Goal: Task Accomplishment & Management: Use online tool/utility

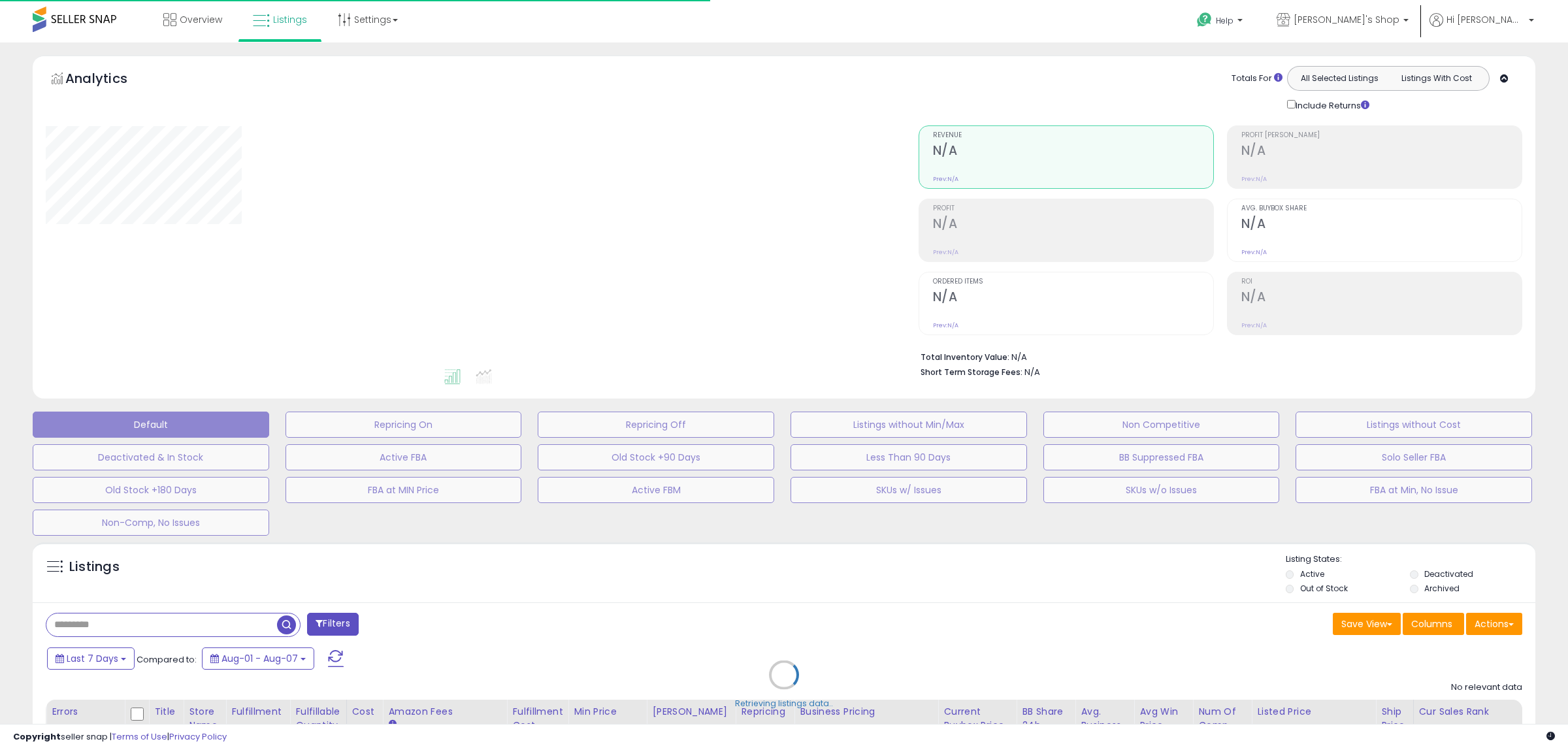
type input "**********"
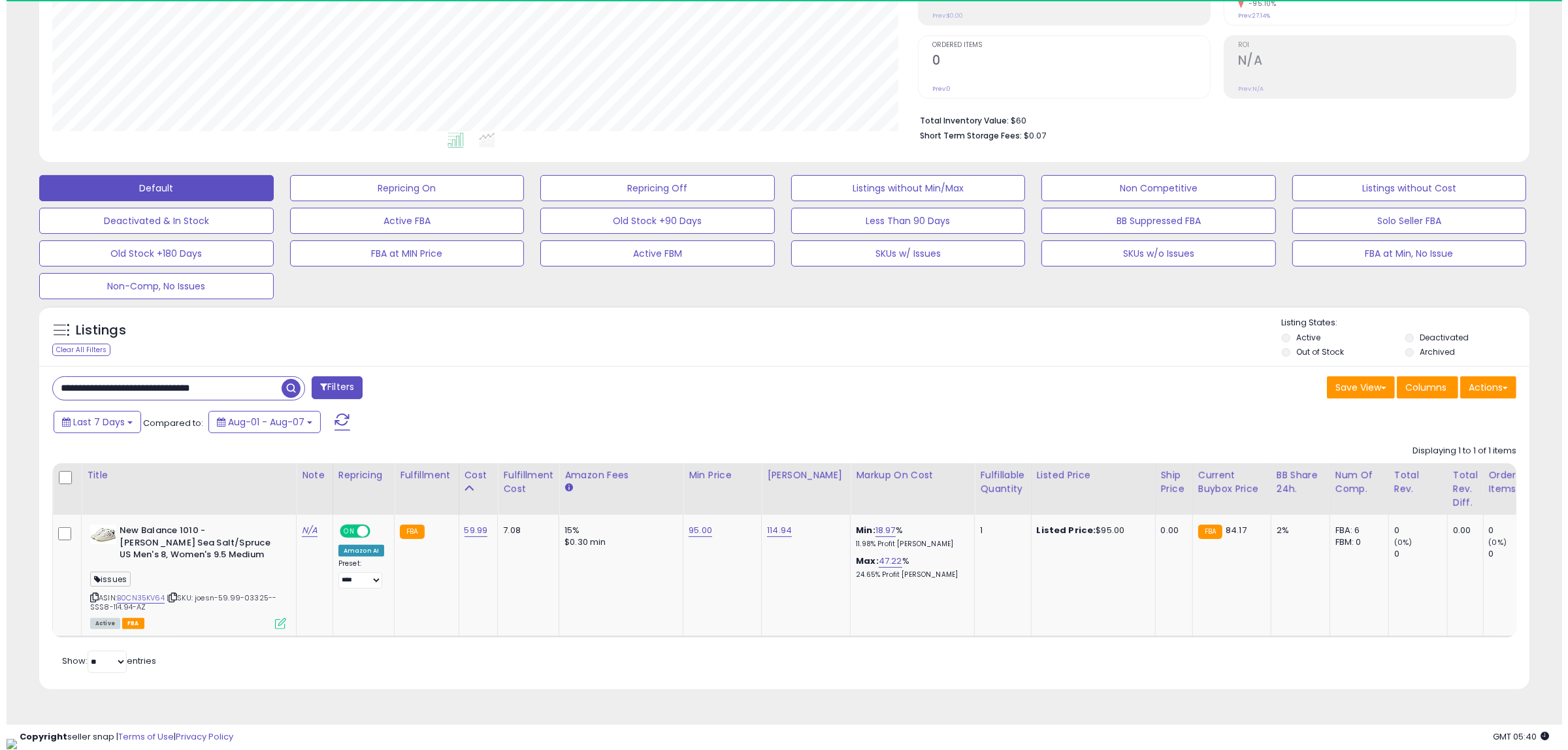
scroll to position [268, 866]
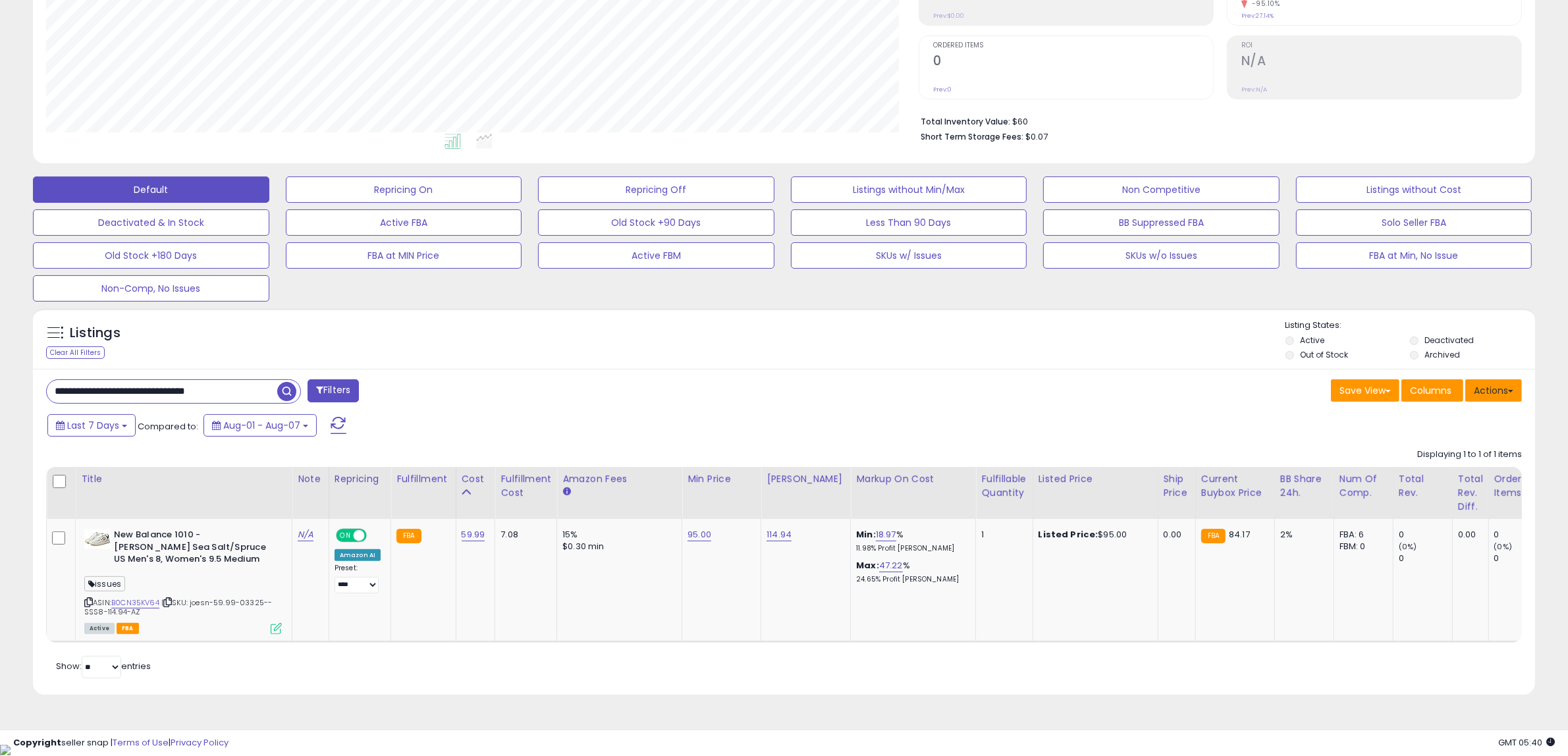
click at [1505, 390] on button "Actions" at bounding box center [1494, 390] width 56 height 23
click at [1476, 419] on link "Import" at bounding box center [1440, 419] width 145 height 21
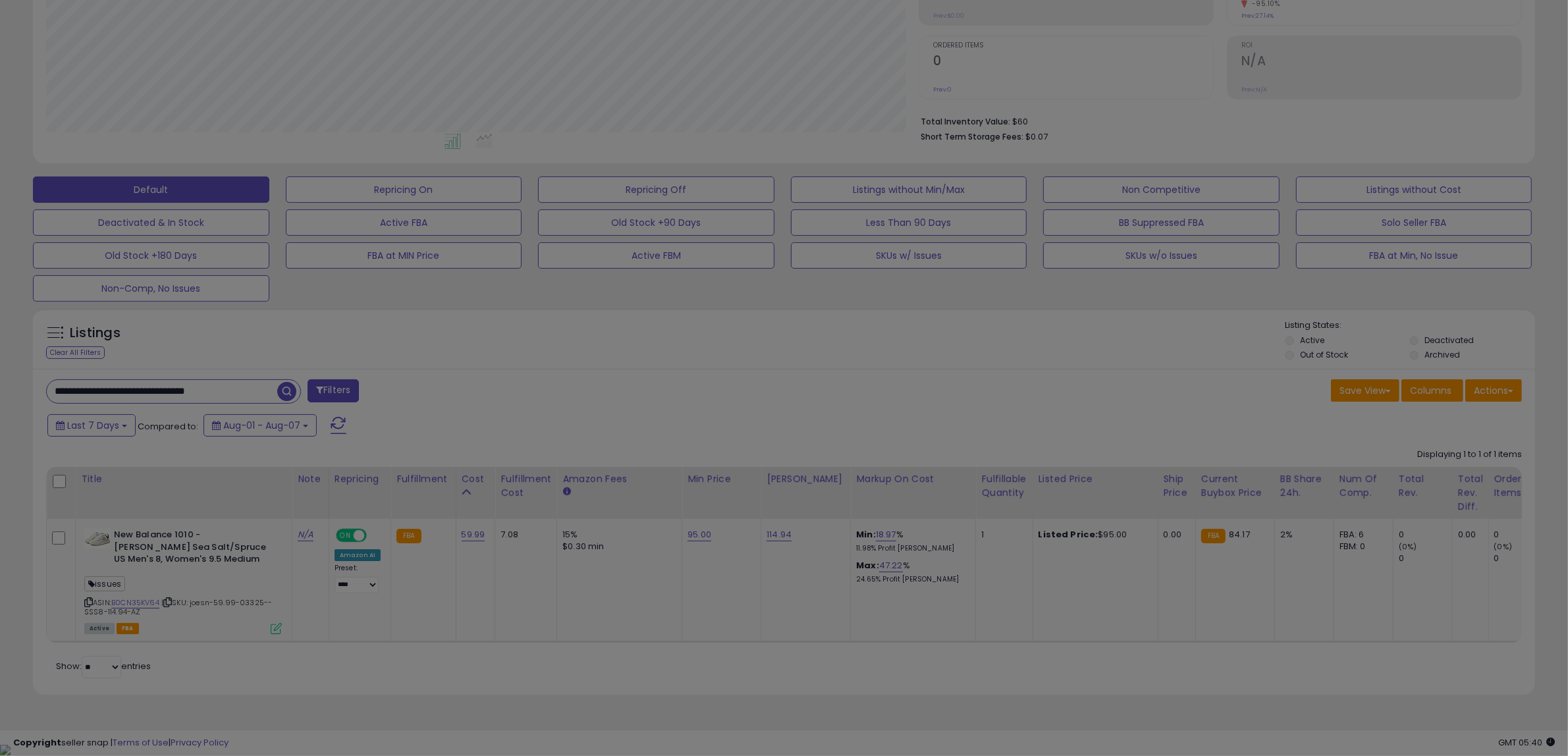
scroll to position [270, 879]
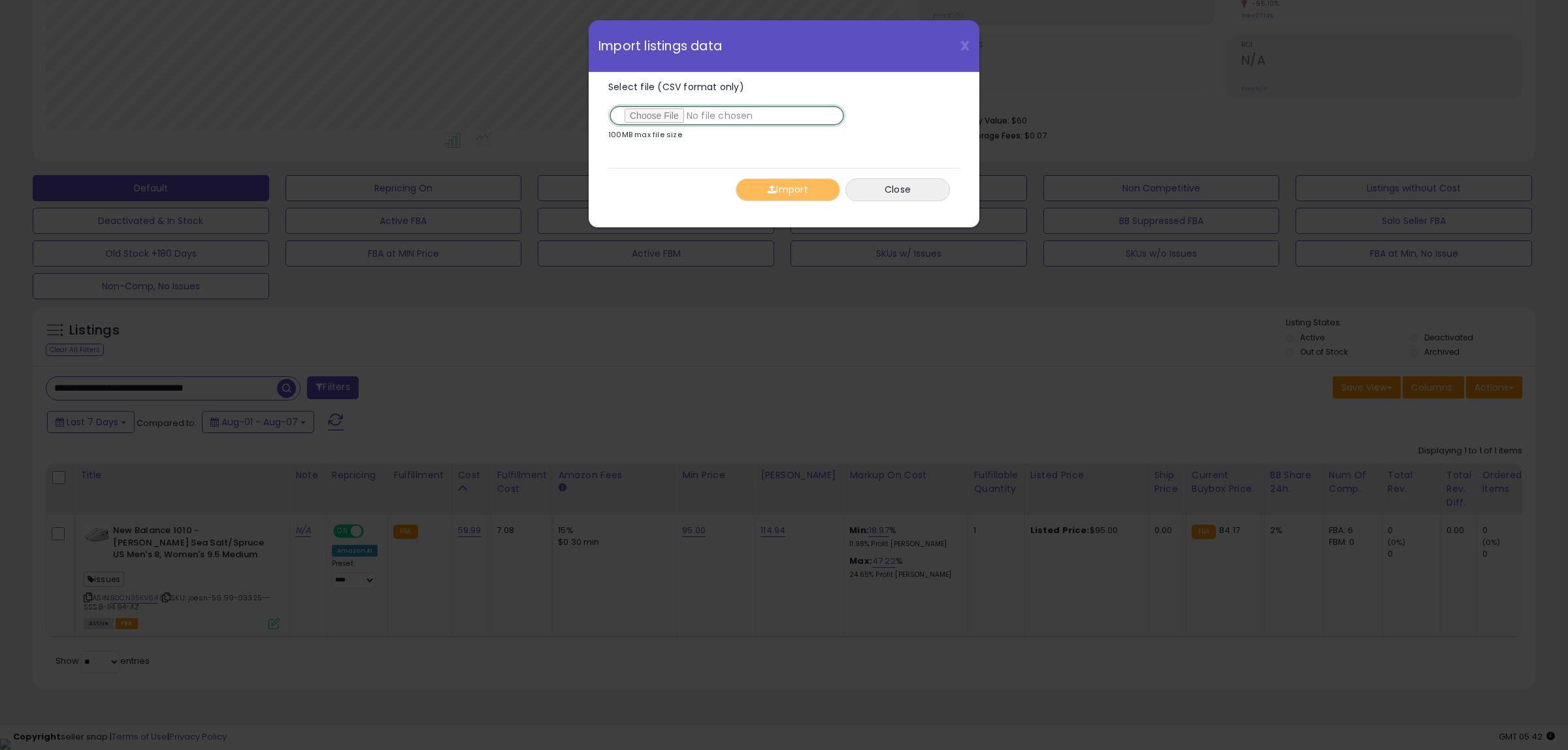
click at [657, 112] on input "Select file (CSV format only)" at bounding box center [727, 115] width 237 height 23
type input "**********"
click at [799, 189] on button "Import" at bounding box center [787, 189] width 104 height 23
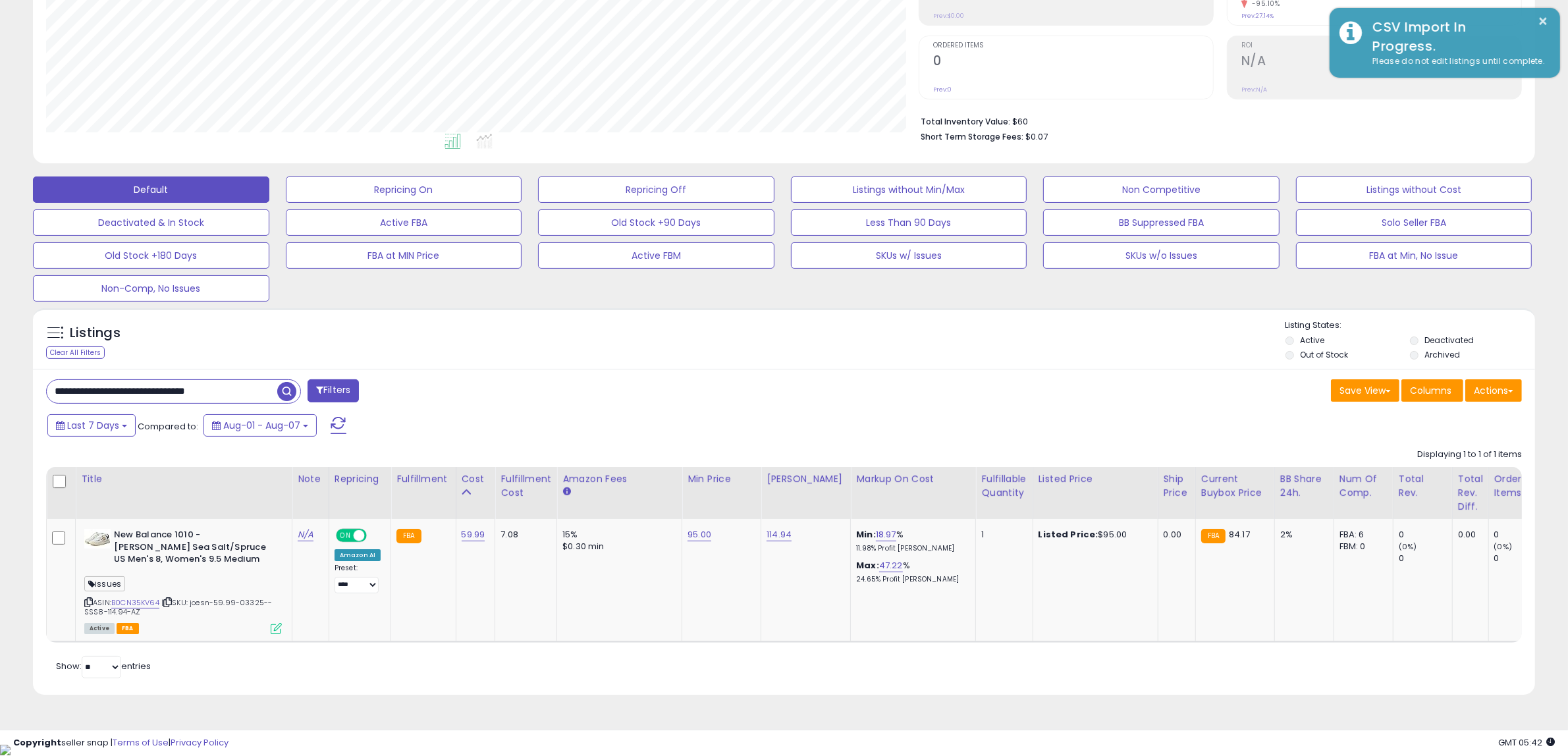
scroll to position [658524, 657729]
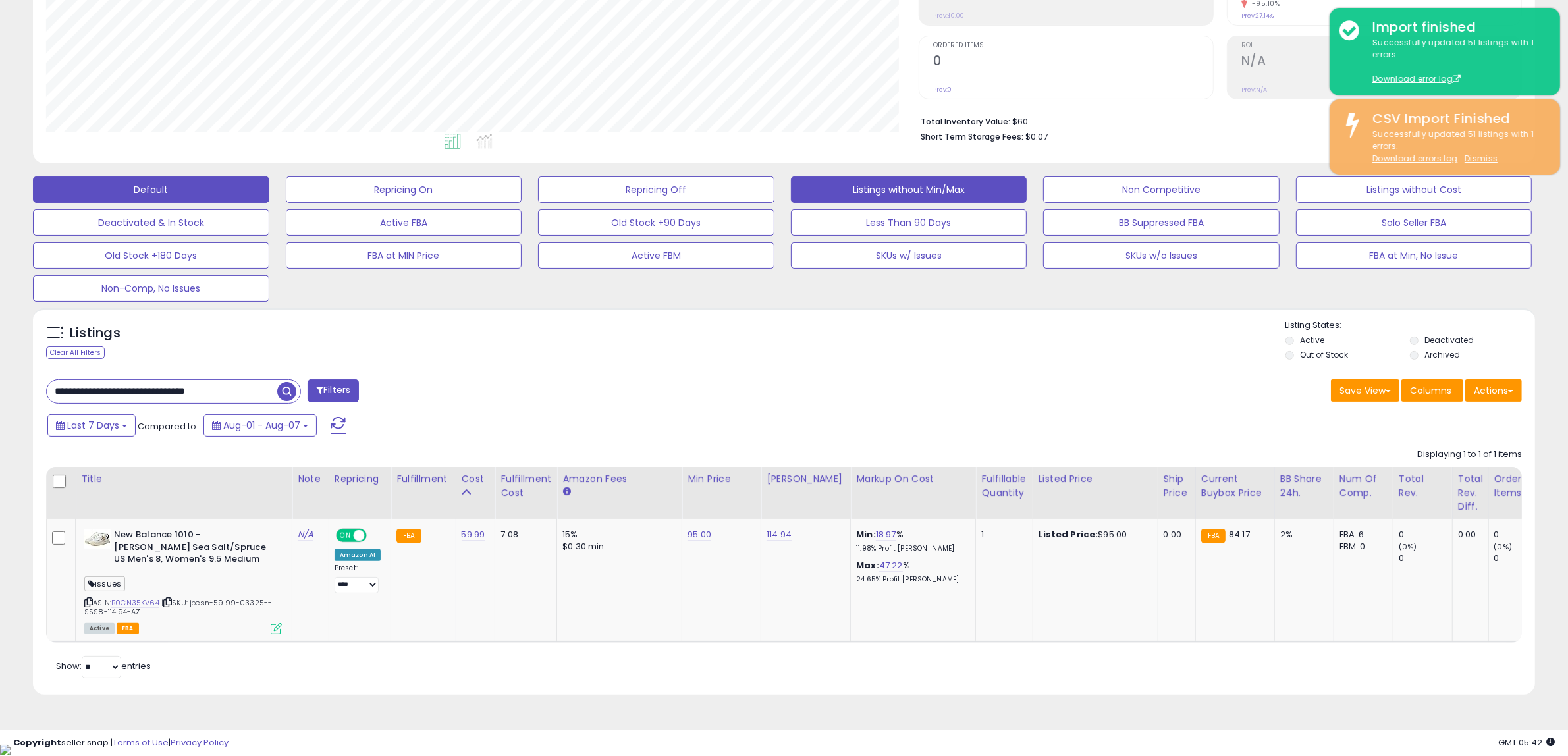
click at [522, 196] on button "Listings without Min/Max" at bounding box center [403, 189] width 236 height 26
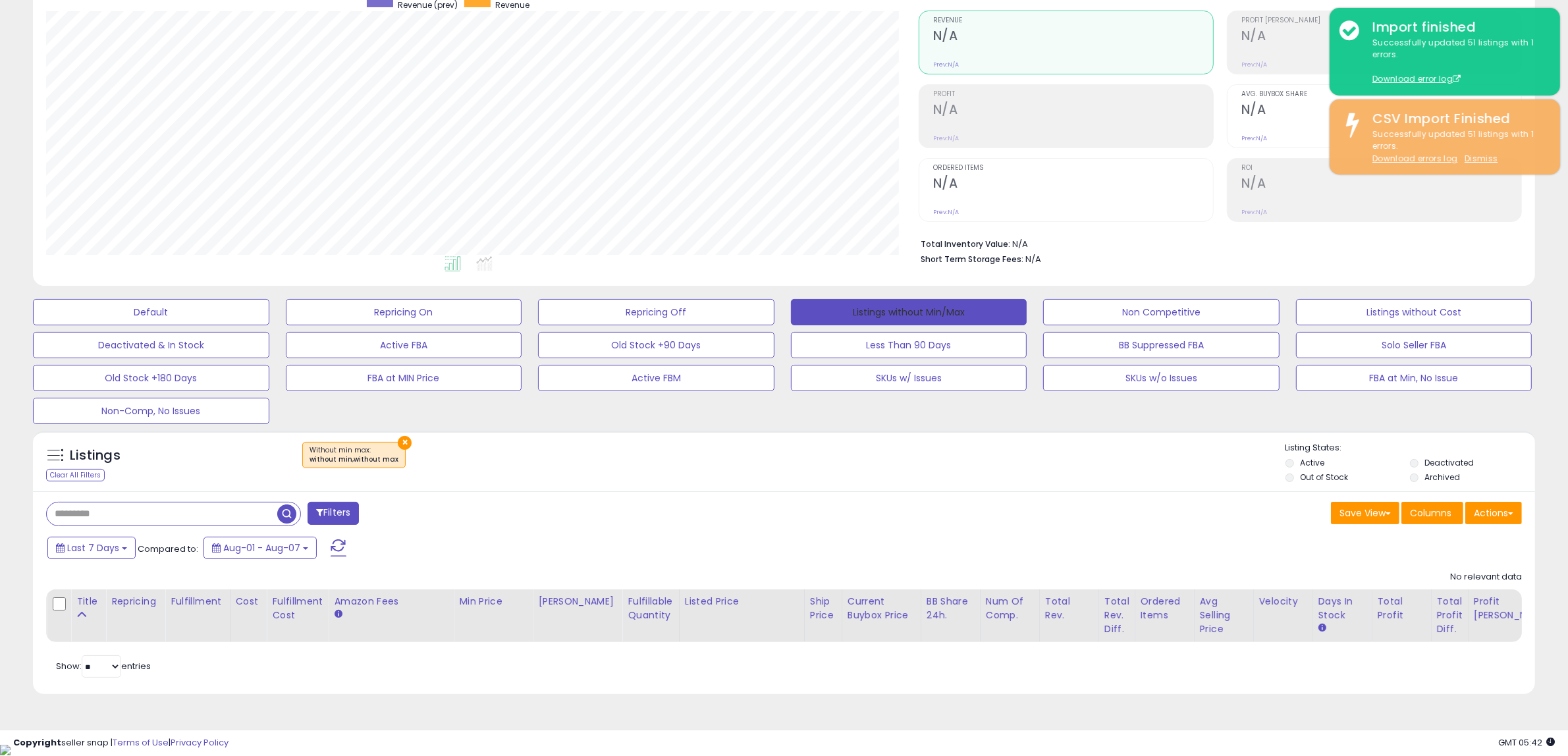
click at [907, 304] on button "Listings without Min/Max" at bounding box center [909, 312] width 236 height 26
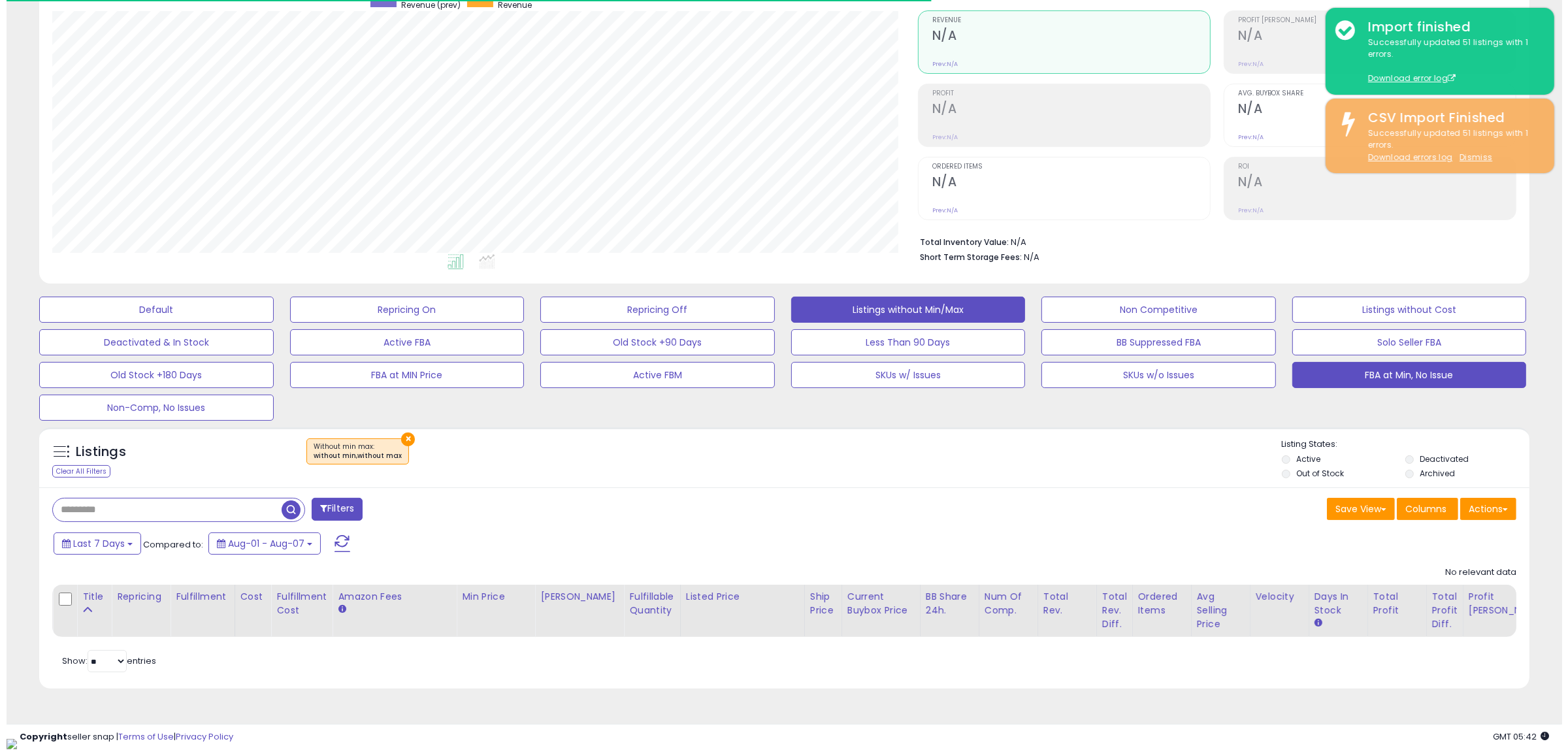
scroll to position [268, 866]
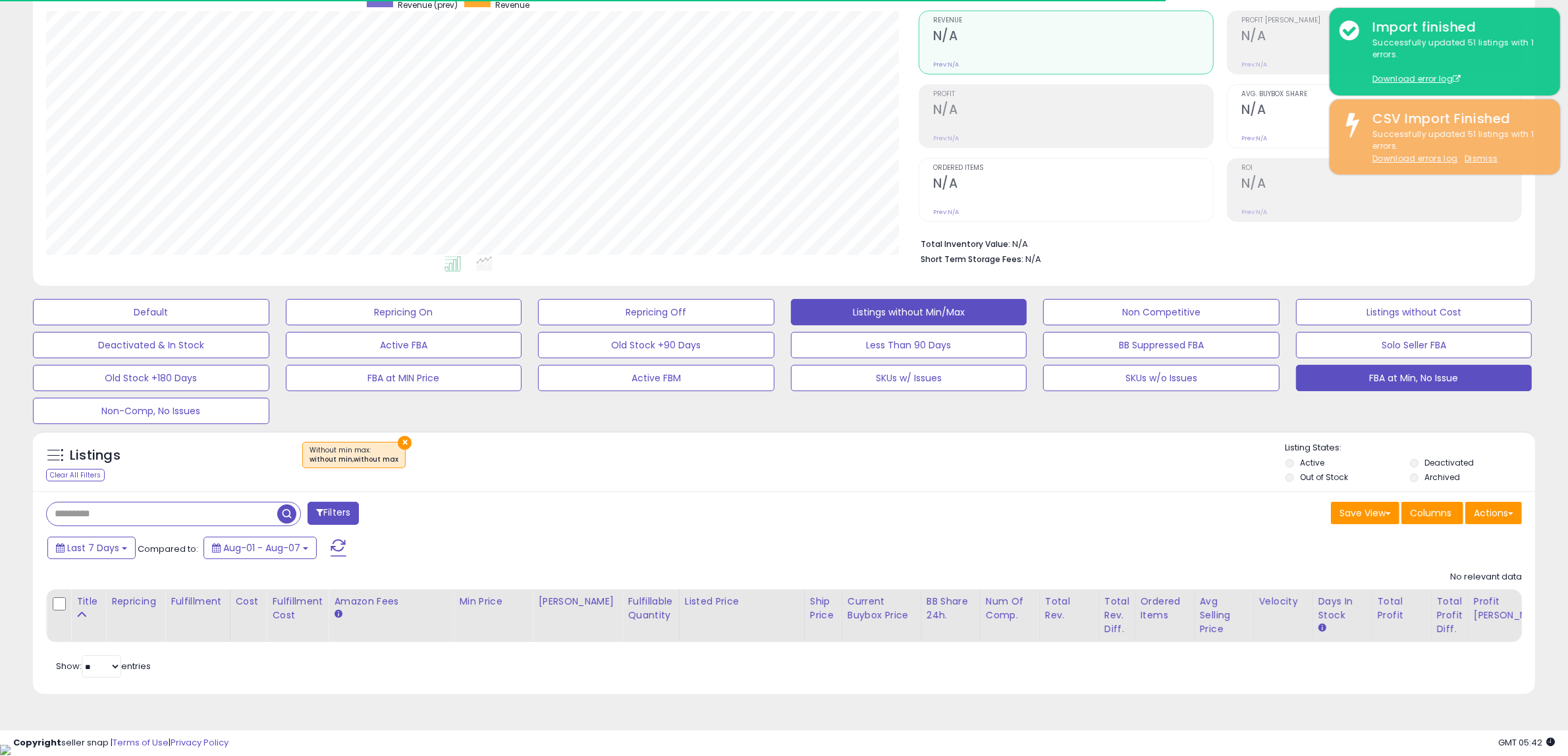
click at [269, 326] on button "FBA at Min, No Issue" at bounding box center [151, 312] width 236 height 26
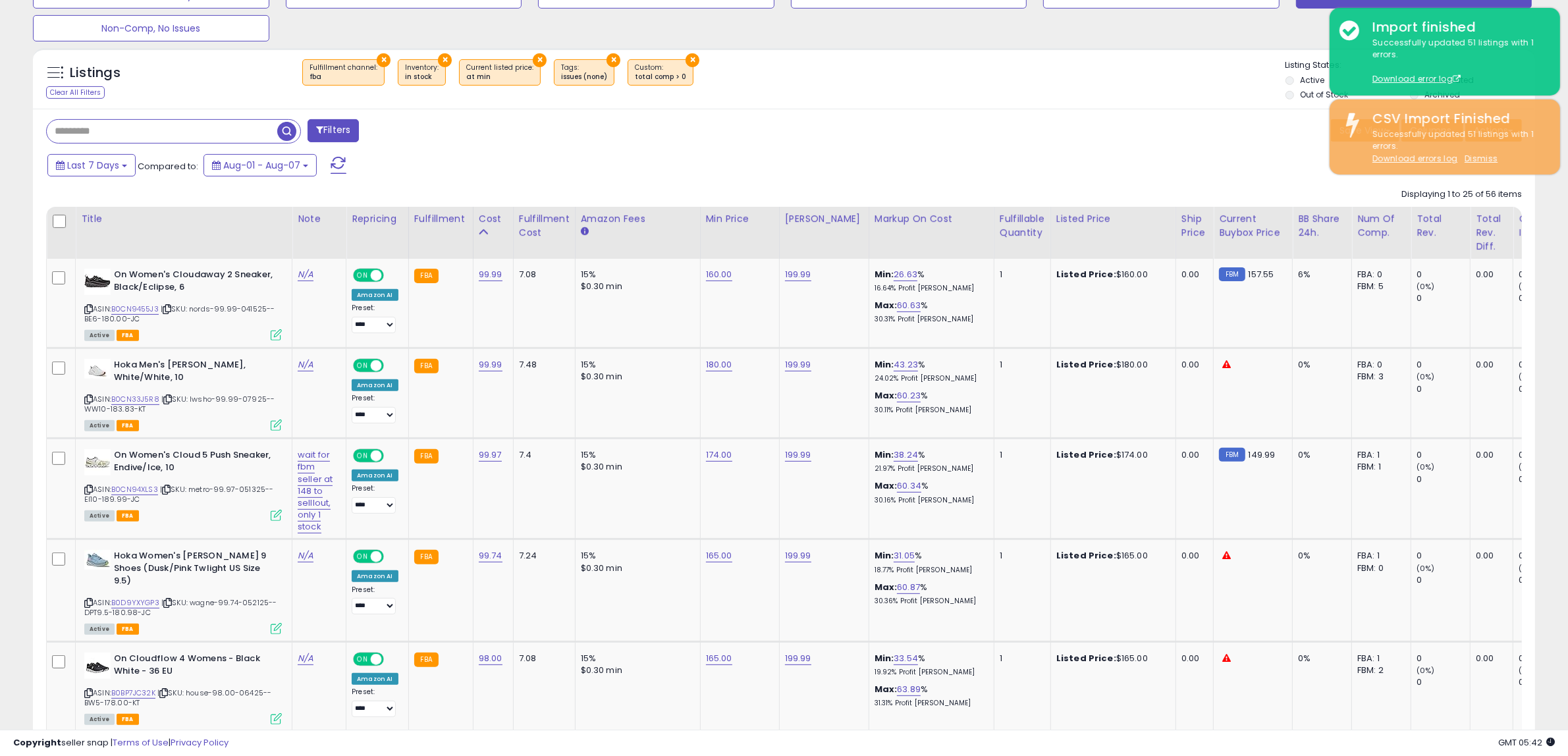
scroll to position [527, 0]
